Goal: Task Accomplishment & Management: Manage account settings

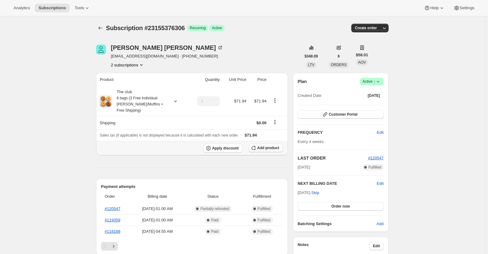
click at [256, 149] on icon "button" at bounding box center [253, 148] width 6 height 6
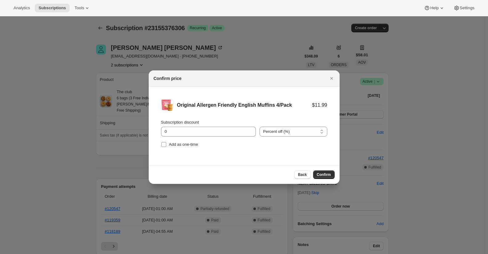
click at [184, 146] on span "Add as one-time" at bounding box center [183, 144] width 29 height 5
click at [166, 146] on input "Add as one-time" at bounding box center [163, 144] width 5 height 5
checkbox input "true"
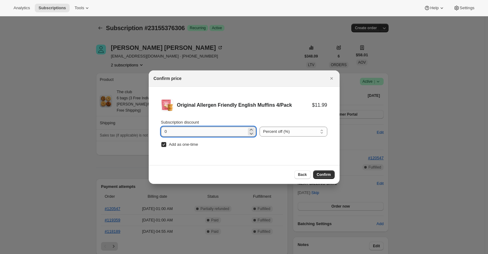
click at [214, 131] on input "0" at bounding box center [204, 132] width 86 height 10
type input "100"
click at [326, 172] on button "Confirm" at bounding box center [324, 175] width 22 height 9
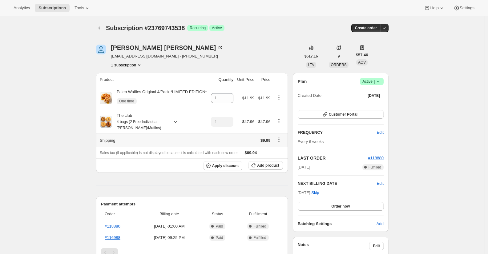
click at [281, 141] on icon "Shipping actions" at bounding box center [279, 140] width 6 height 6
click at [281, 154] on span "Edit shipping rate" at bounding box center [280, 152] width 31 height 6
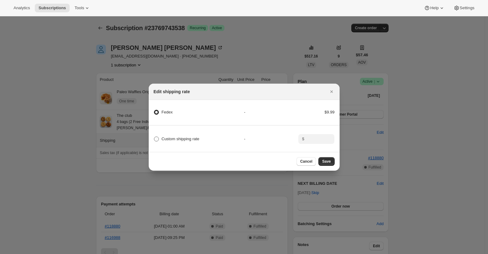
click at [159, 137] on label "Custom shipping rate" at bounding box center [177, 139] width 46 height 9
click at [154, 137] on input "Custom shipping rate" at bounding box center [154, 137] width 0 height 0
radio input "true"
radio input "false"
click at [325, 163] on span "Save" at bounding box center [326, 161] width 9 height 5
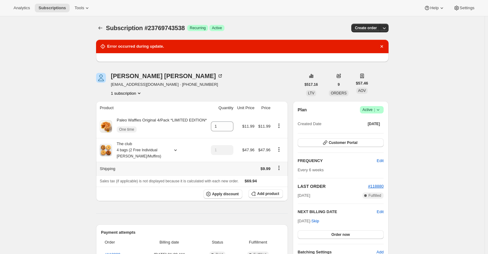
click at [210, 171] on td at bounding box center [222, 169] width 26 height 14
click at [278, 169] on icon "Shipping actions" at bounding box center [279, 168] width 6 height 6
click at [281, 181] on span "Edit shipping rate" at bounding box center [280, 180] width 31 height 5
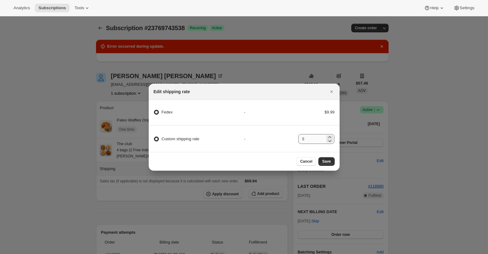
radio input "true"
click at [160, 137] on label "Custom shipping rate" at bounding box center [177, 139] width 46 height 9
click at [154, 137] on input "Custom shipping rate" at bounding box center [154, 137] width 0 height 0
radio input "true"
radio input "false"
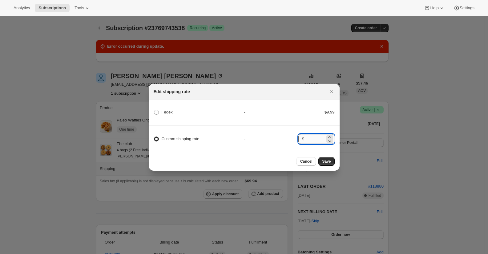
click at [311, 141] on input ":rda:" at bounding box center [315, 139] width 19 height 10
type input "0"
click at [327, 161] on span "Save" at bounding box center [326, 161] width 9 height 5
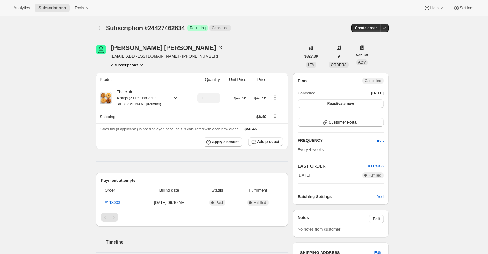
click at [129, 67] on button "2 subscriptions" at bounding box center [128, 65] width 34 height 6
click at [127, 78] on span "21957935282" at bounding box center [120, 76] width 25 height 5
